Goal: Find specific page/section: Find specific page/section

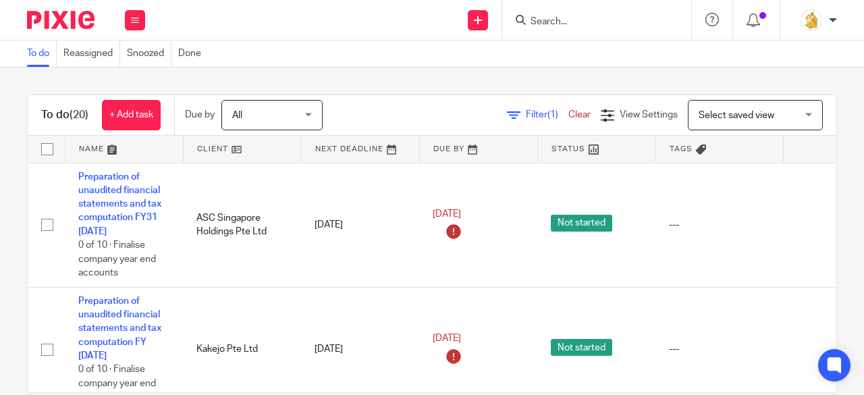
click at [567, 23] on input "Search" at bounding box center [590, 22] width 122 height 12
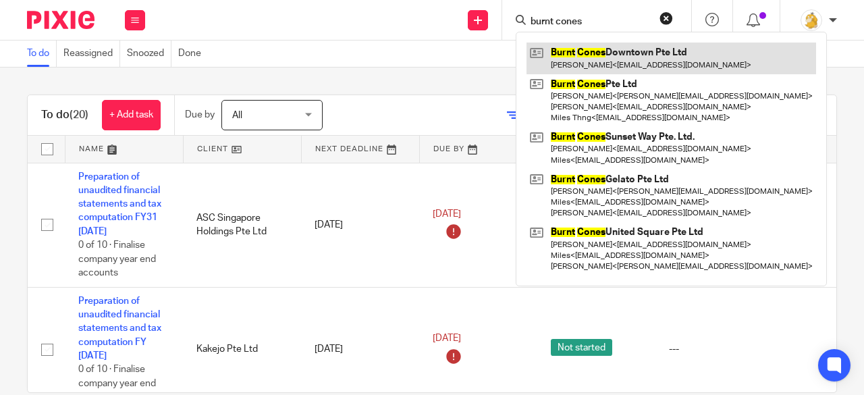
type input "burnt cones"
click at [628, 51] on link at bounding box center [672, 58] width 290 height 31
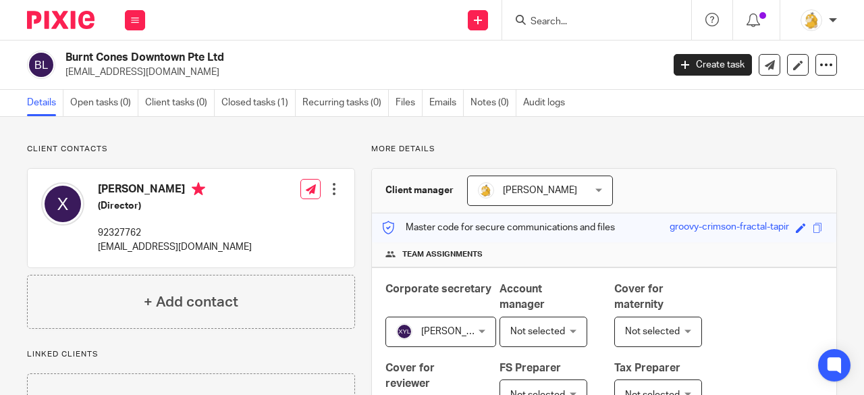
click at [591, 189] on div "Irene Wee Irene Wee" at bounding box center [540, 191] width 146 height 30
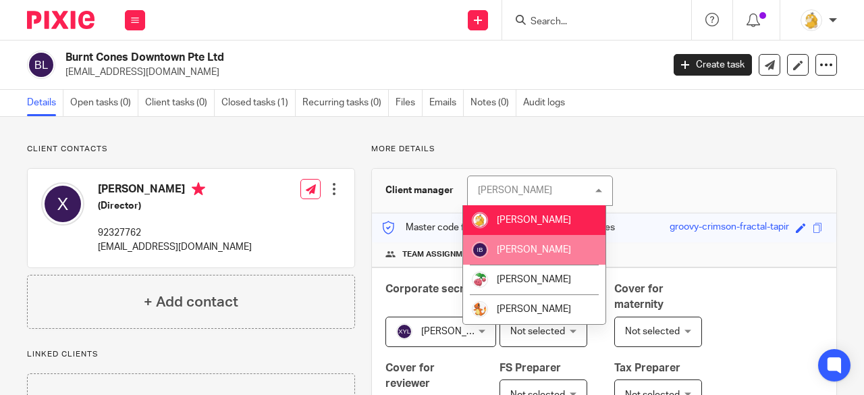
click at [555, 250] on span "[PERSON_NAME]" at bounding box center [534, 249] width 74 height 9
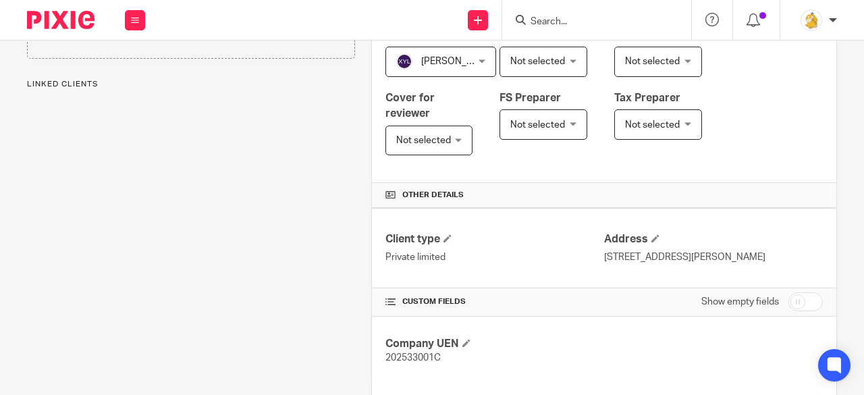
scroll to position [473, 0]
